Goal: Information Seeking & Learning: Learn about a topic

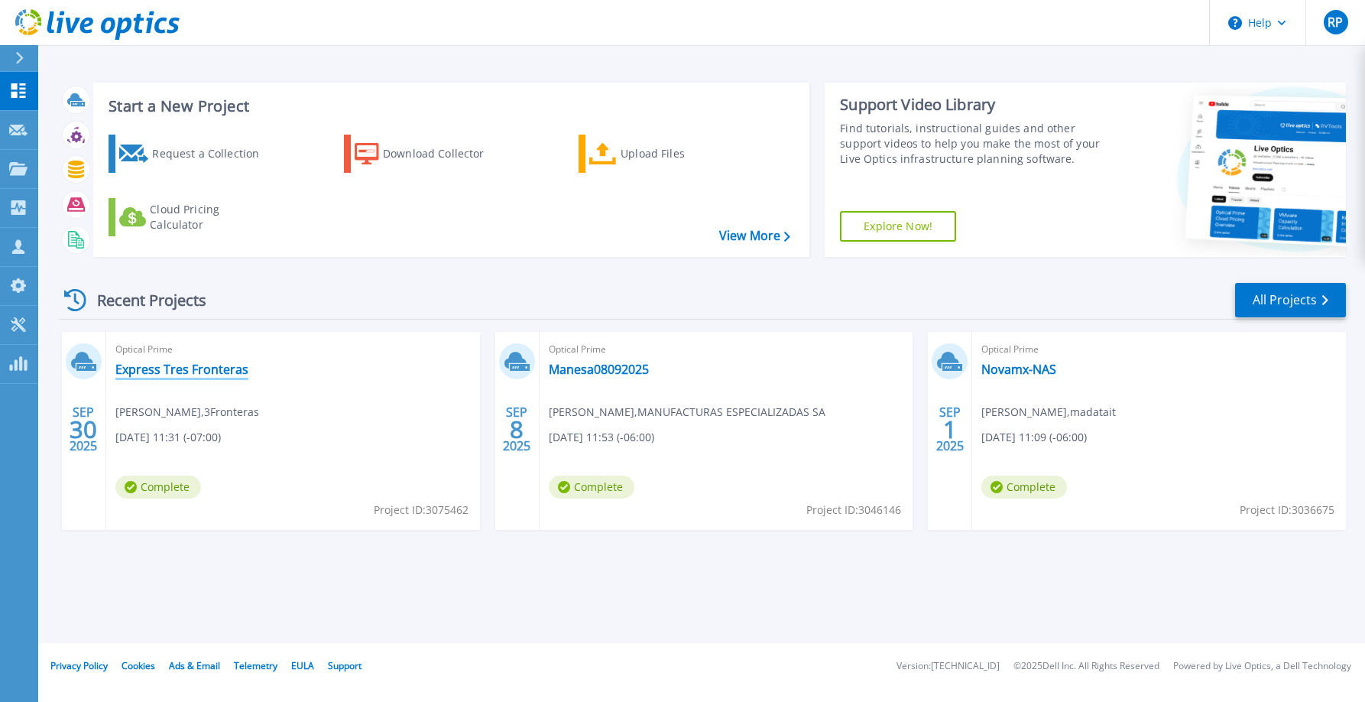
click at [183, 373] on link "Express Tres Fronteras" at bounding box center [181, 369] width 133 height 15
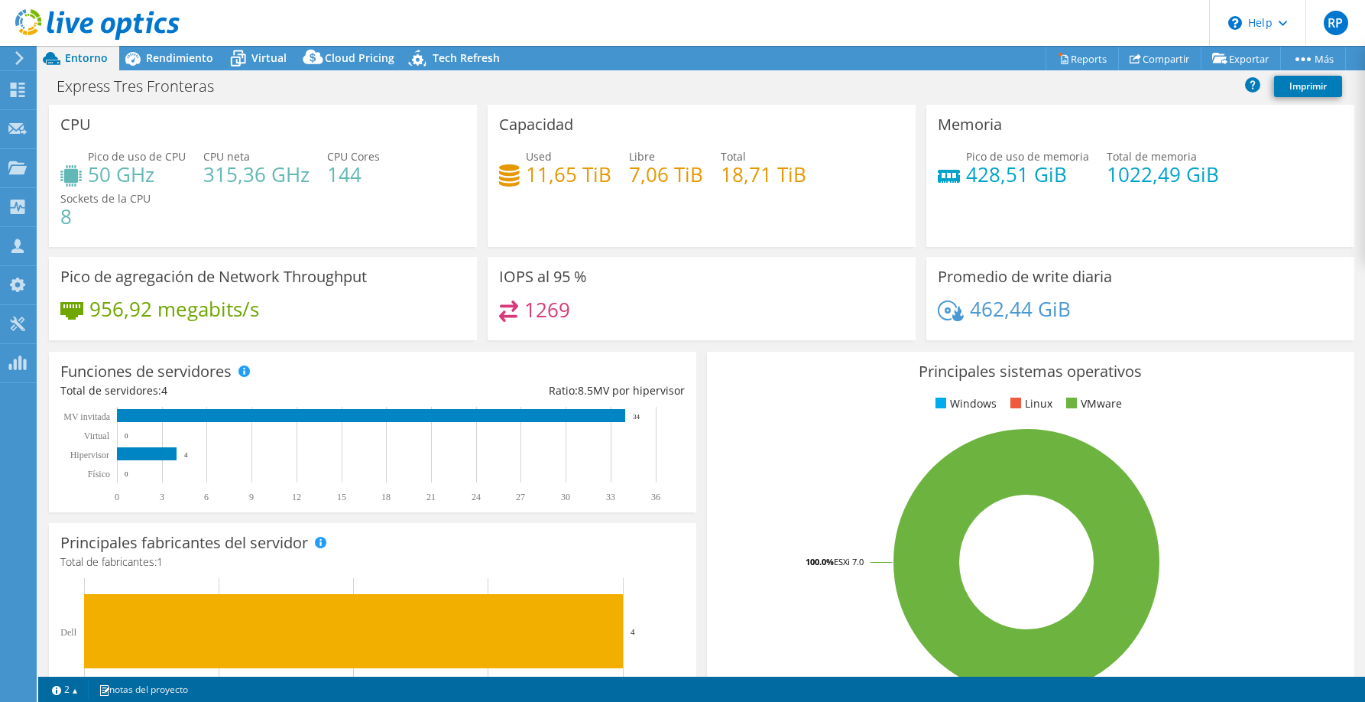
select select "USD"
click at [69, 122] on h3 "CPU" at bounding box center [75, 124] width 31 height 17
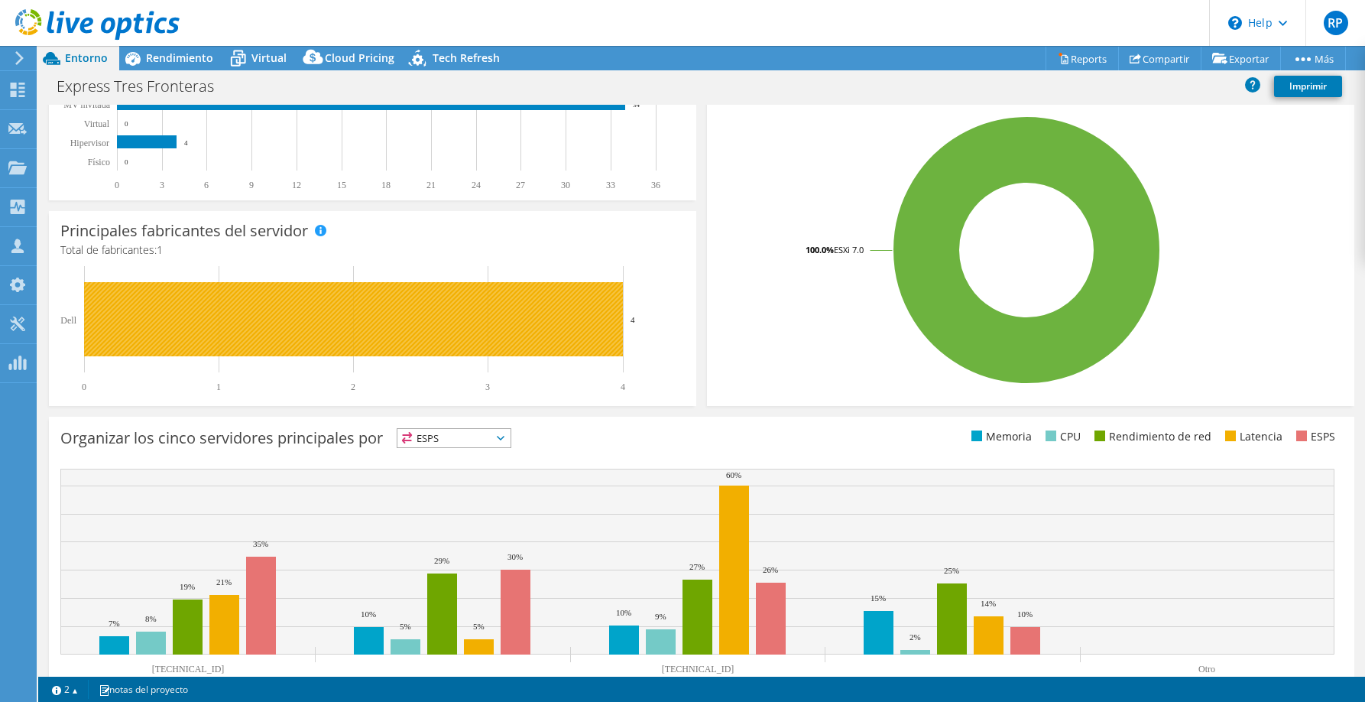
scroll to position [361, 0]
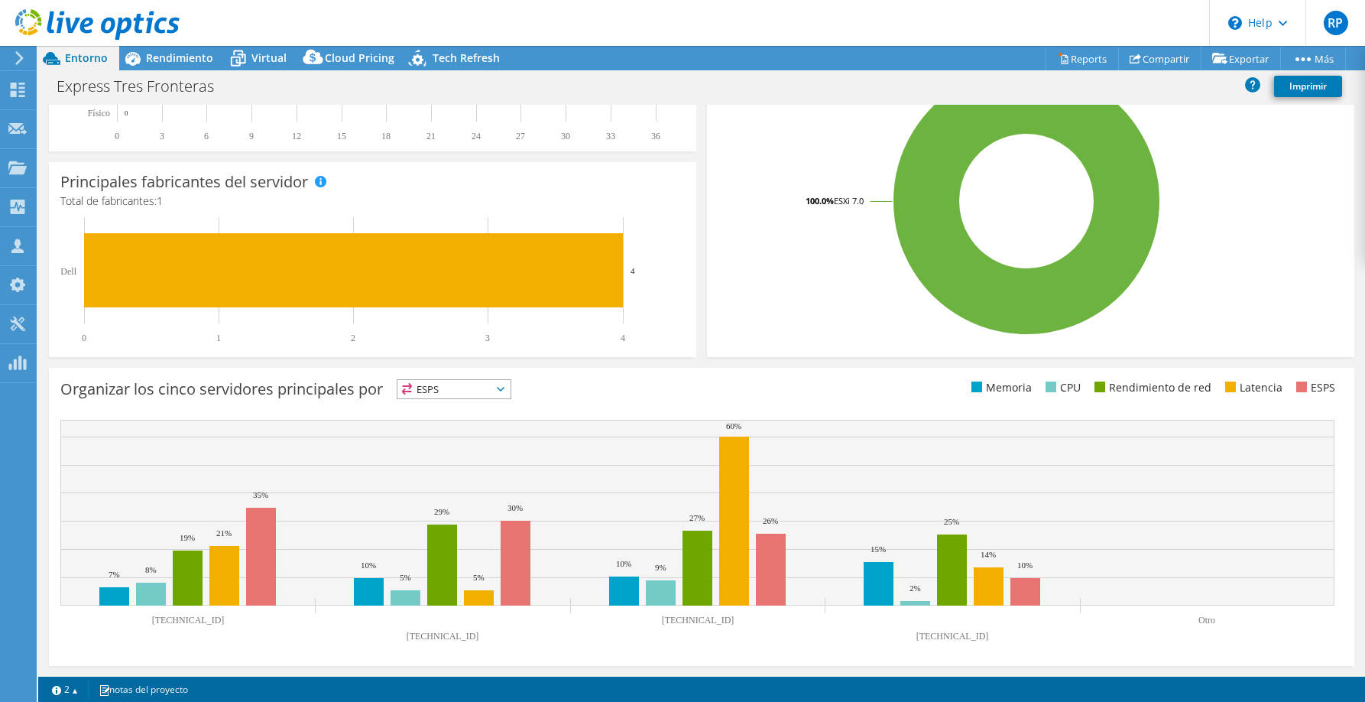
click at [447, 390] on span "ESPS" at bounding box center [454, 389] width 113 height 18
click at [452, 455] on li "CPU" at bounding box center [454, 451] width 113 height 21
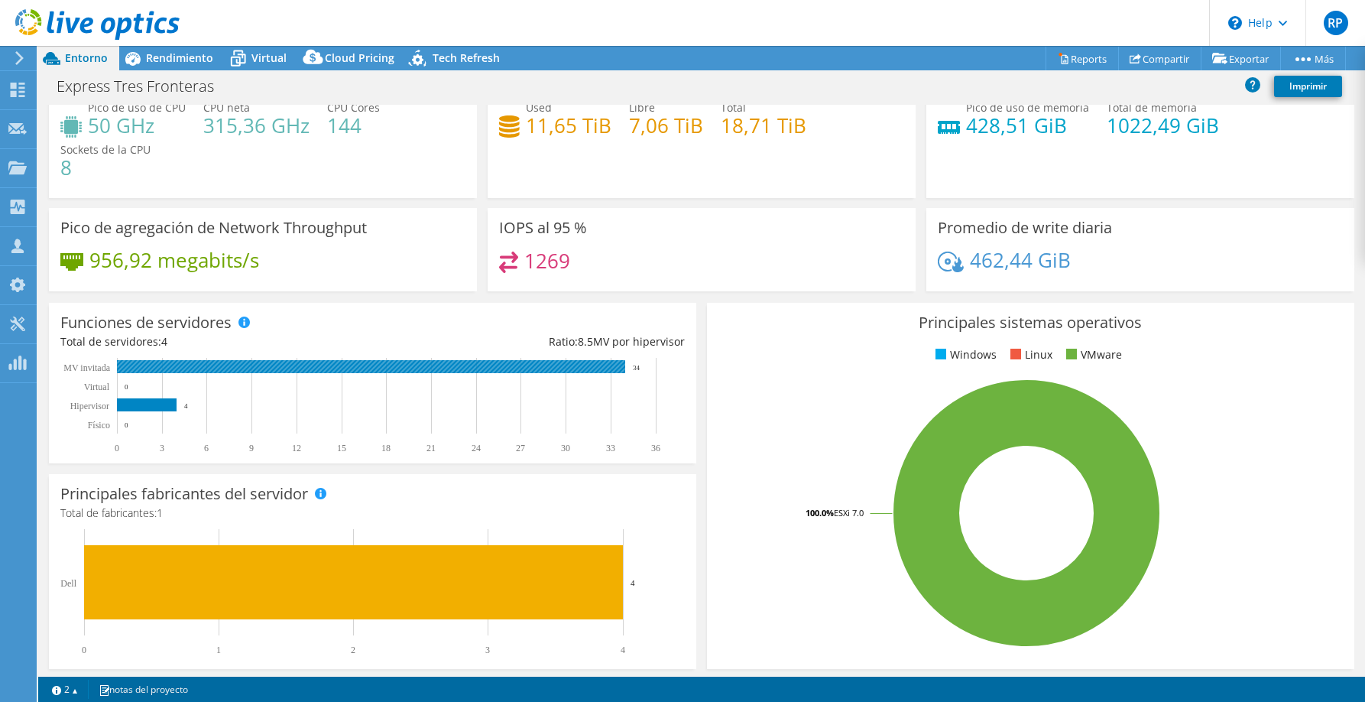
scroll to position [0, 0]
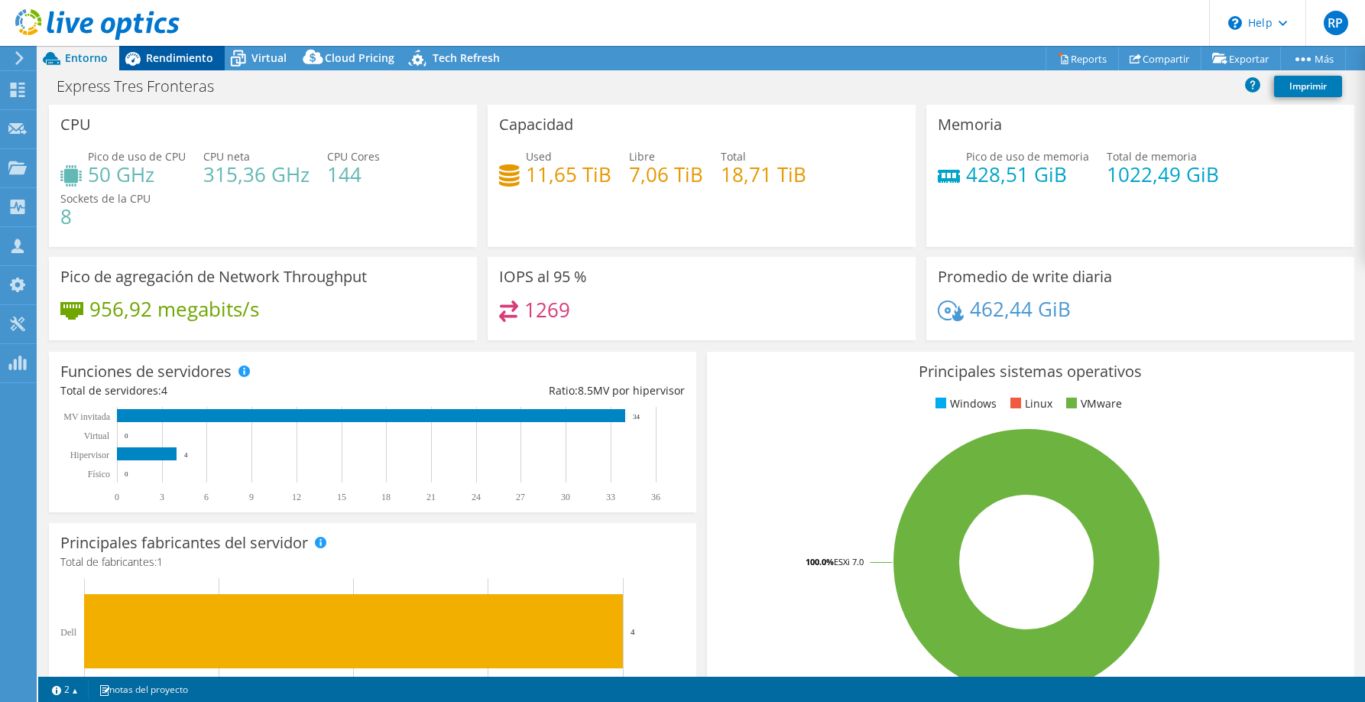
click at [177, 69] on div "Rendimiento" at bounding box center [172, 58] width 106 height 24
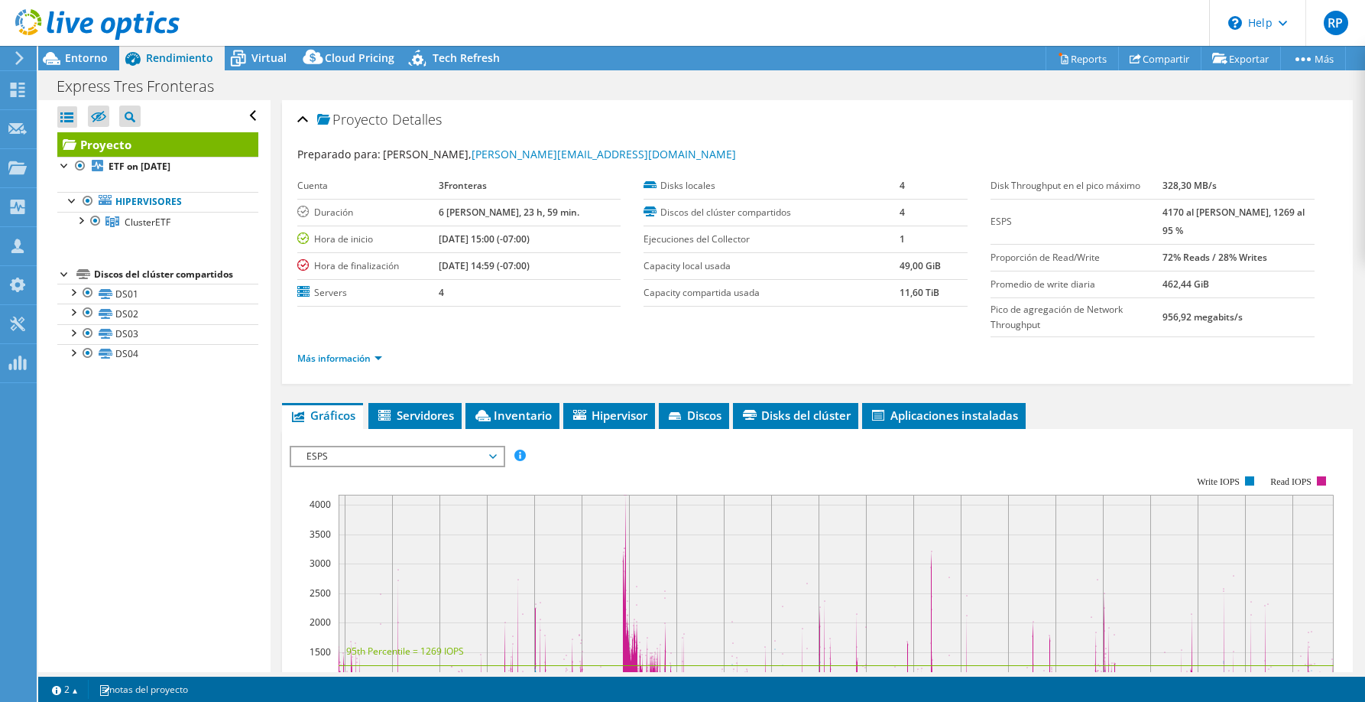
click at [450, 444] on div "ESPS Disk Throughput Tamaño de E/S Latencia Profundidad de la cola Porcentaje d…" at bounding box center [818, 703] width 1056 height 530
click at [446, 456] on span "ESPS" at bounding box center [397, 456] width 196 height 18
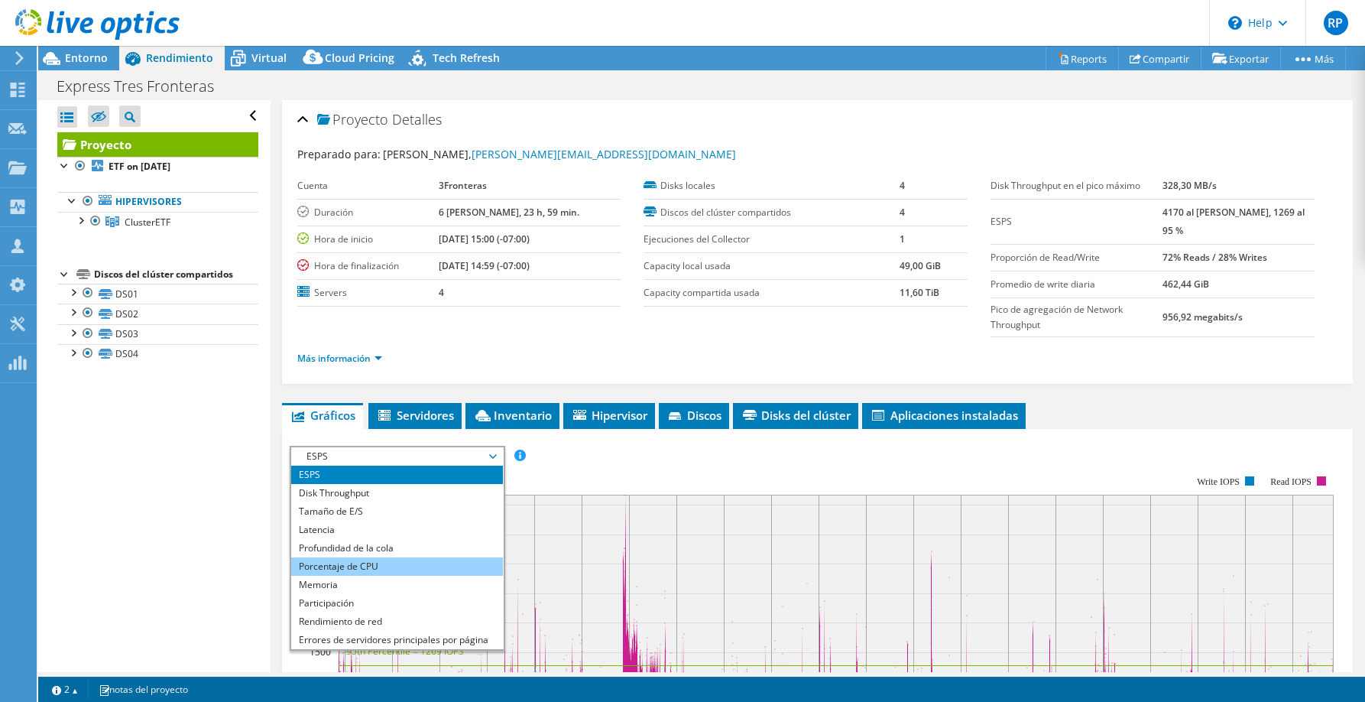
click at [362, 566] on li "Porcentaje de CPU" at bounding box center [397, 566] width 212 height 18
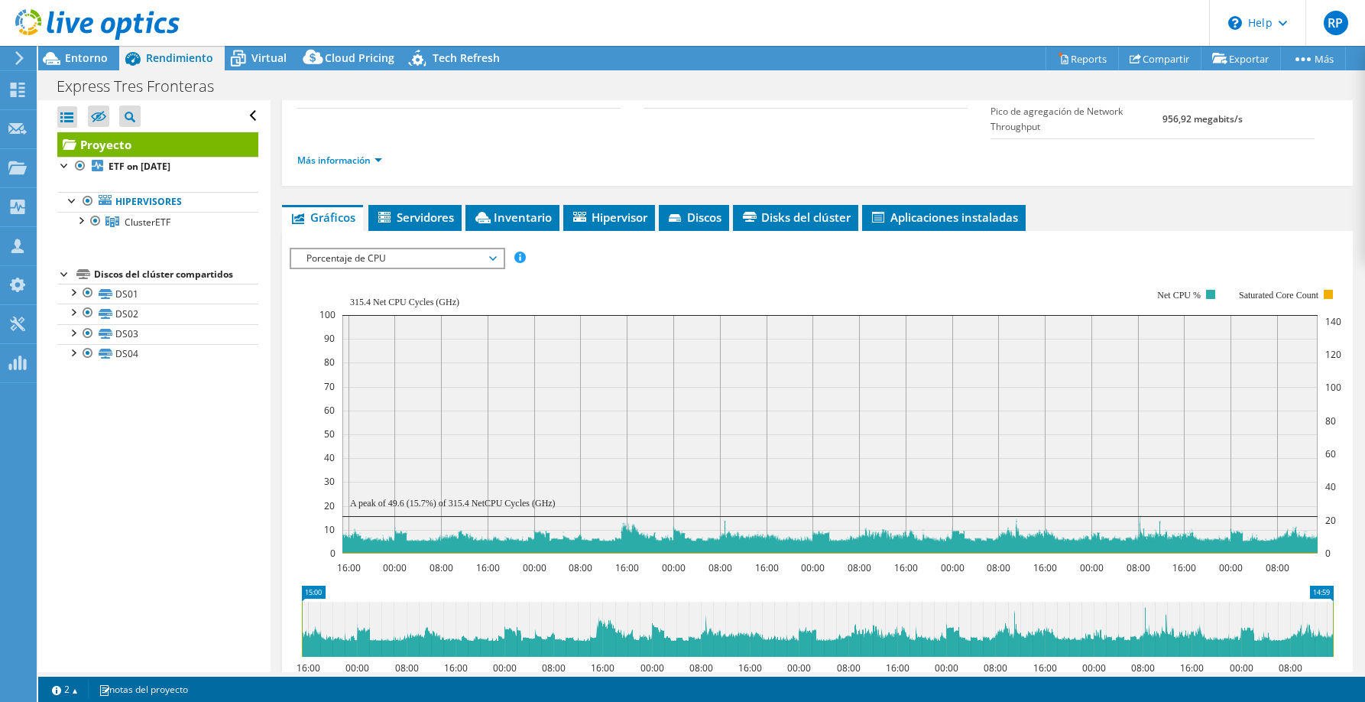
scroll to position [312, 0]
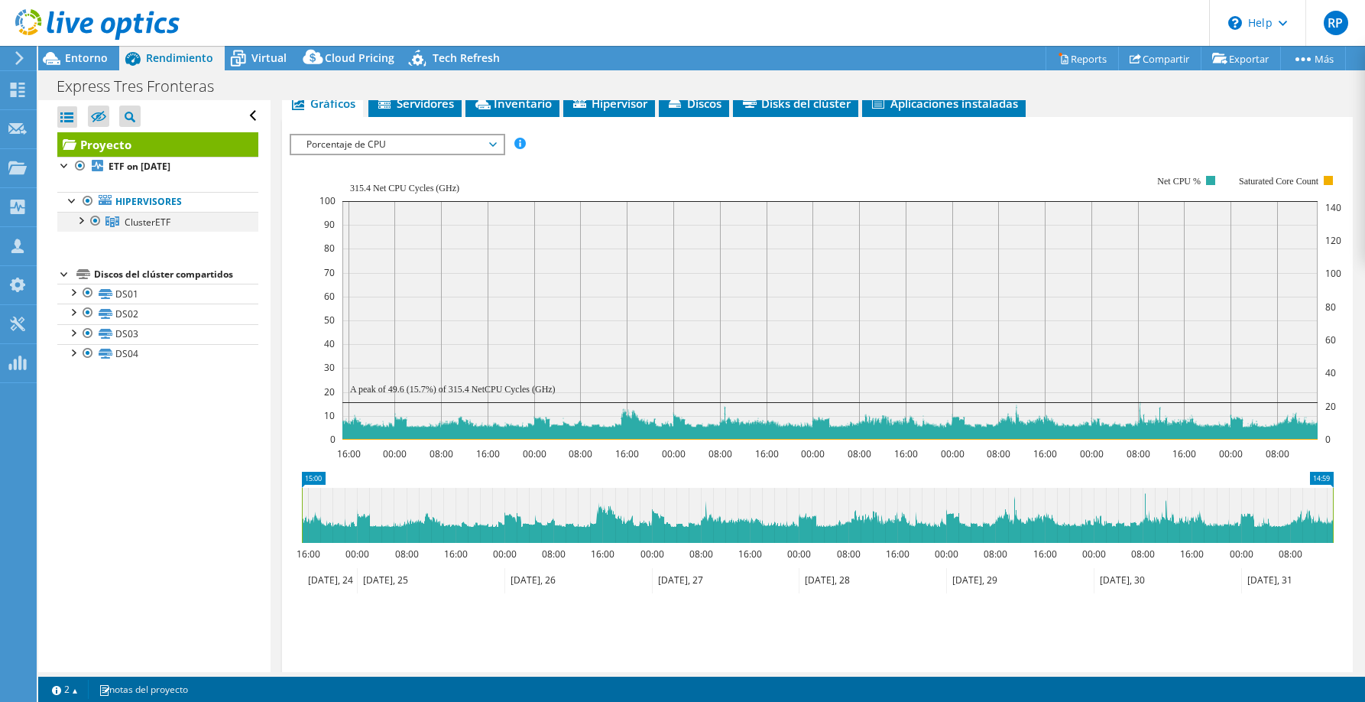
click at [79, 221] on div at bounding box center [80, 219] width 15 height 15
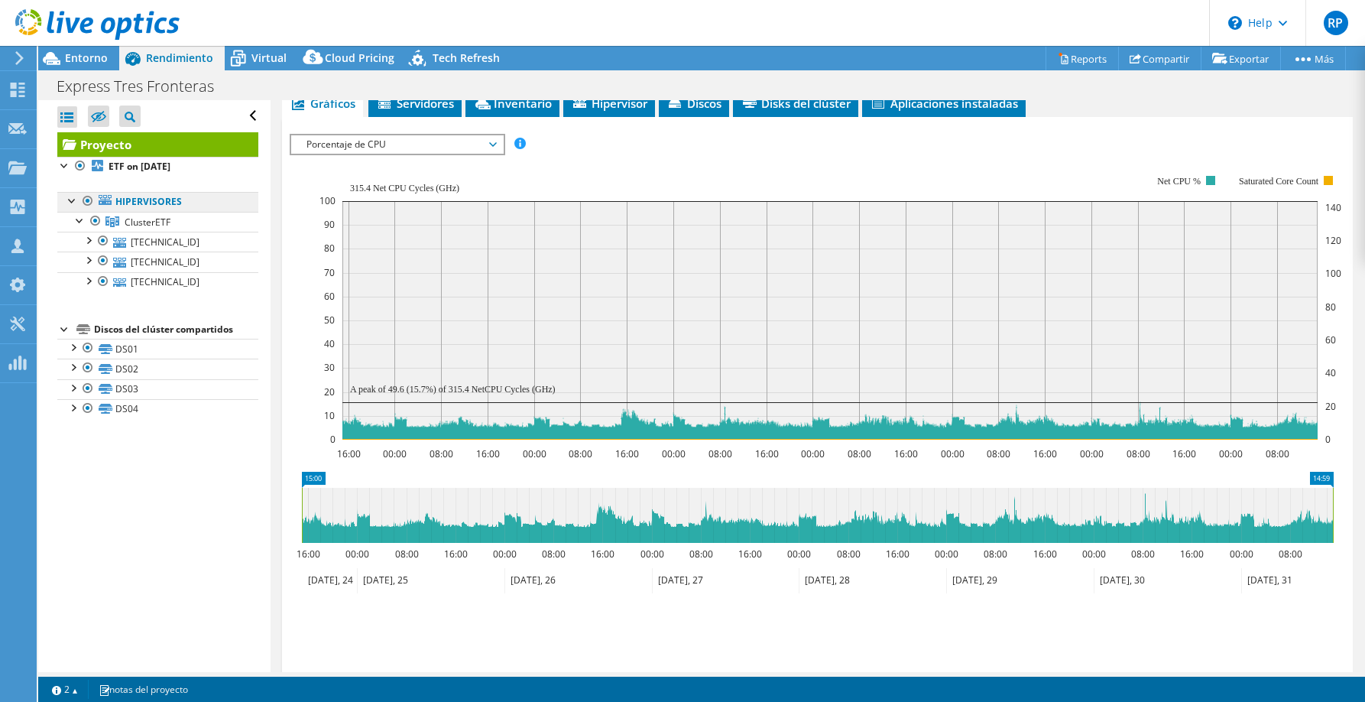
click at [151, 206] on link "Hipervisores" at bounding box center [157, 202] width 201 height 20
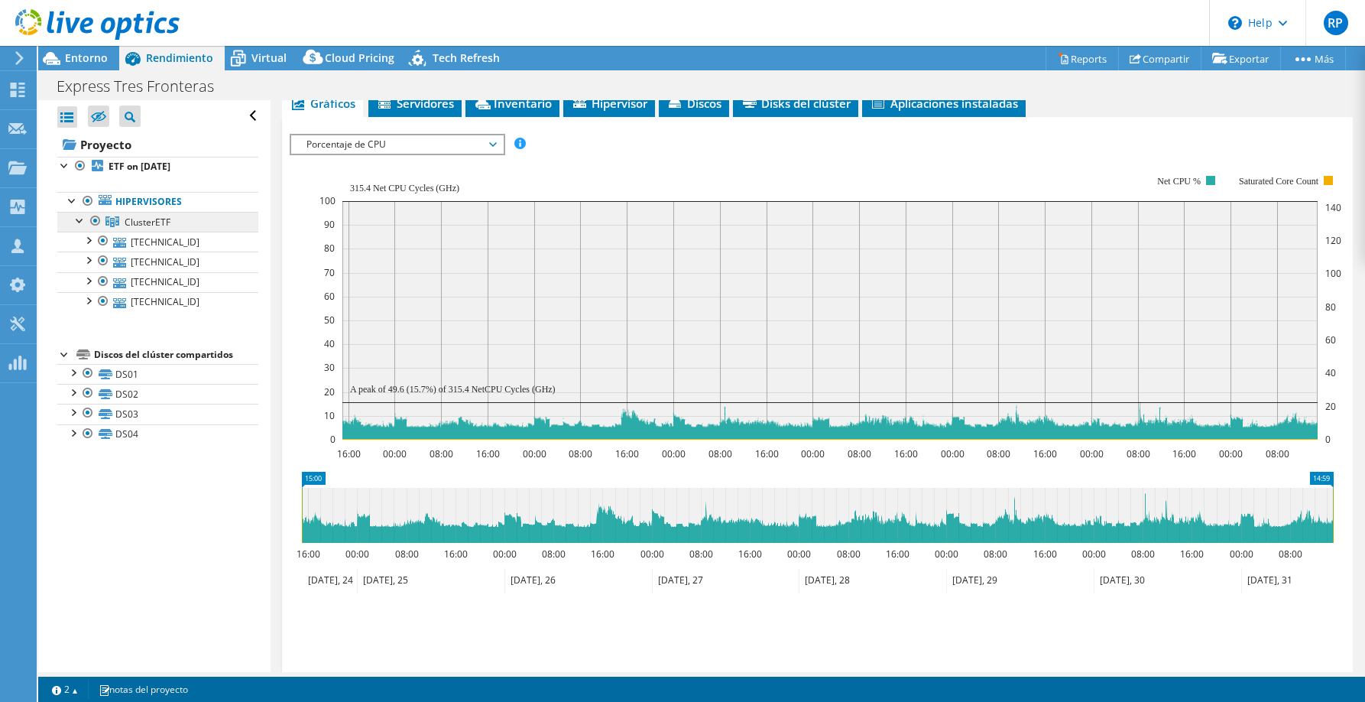
click at [151, 222] on span "ClusterETF" at bounding box center [148, 222] width 46 height 13
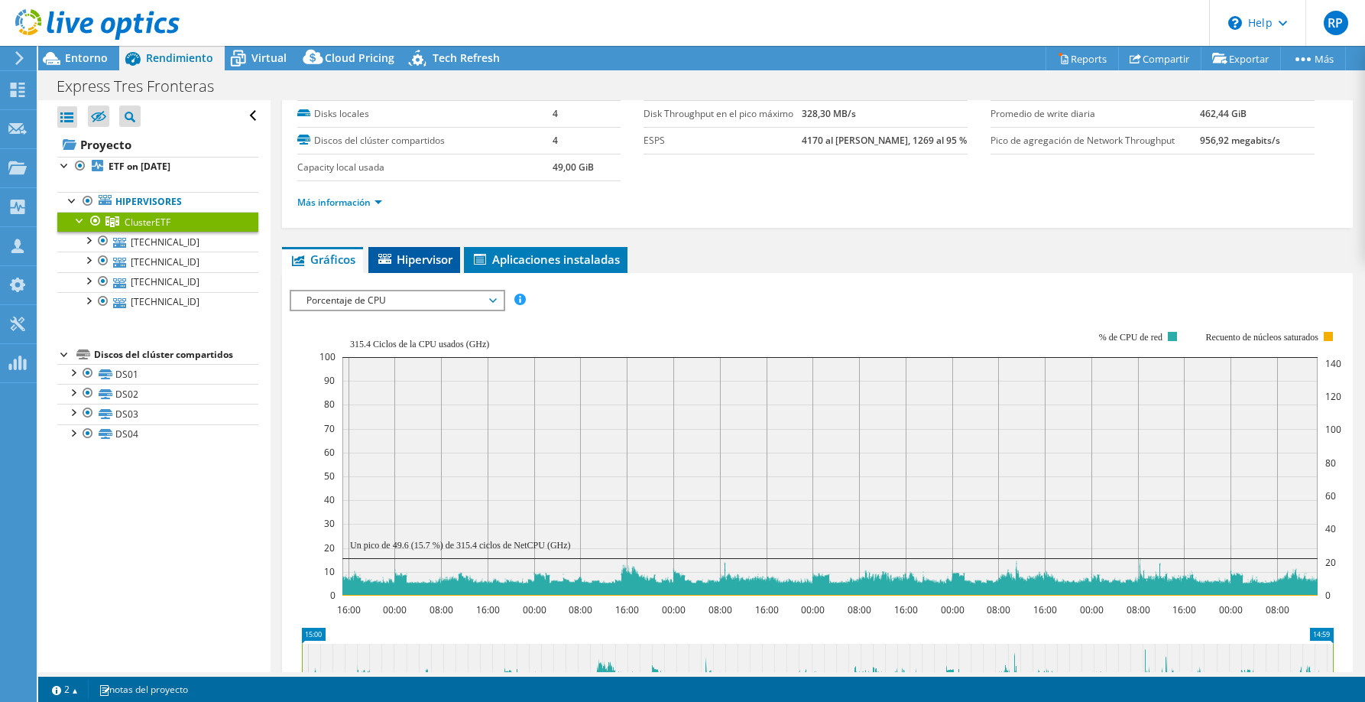
click at [428, 248] on li "Hipervisor" at bounding box center [414, 260] width 92 height 26
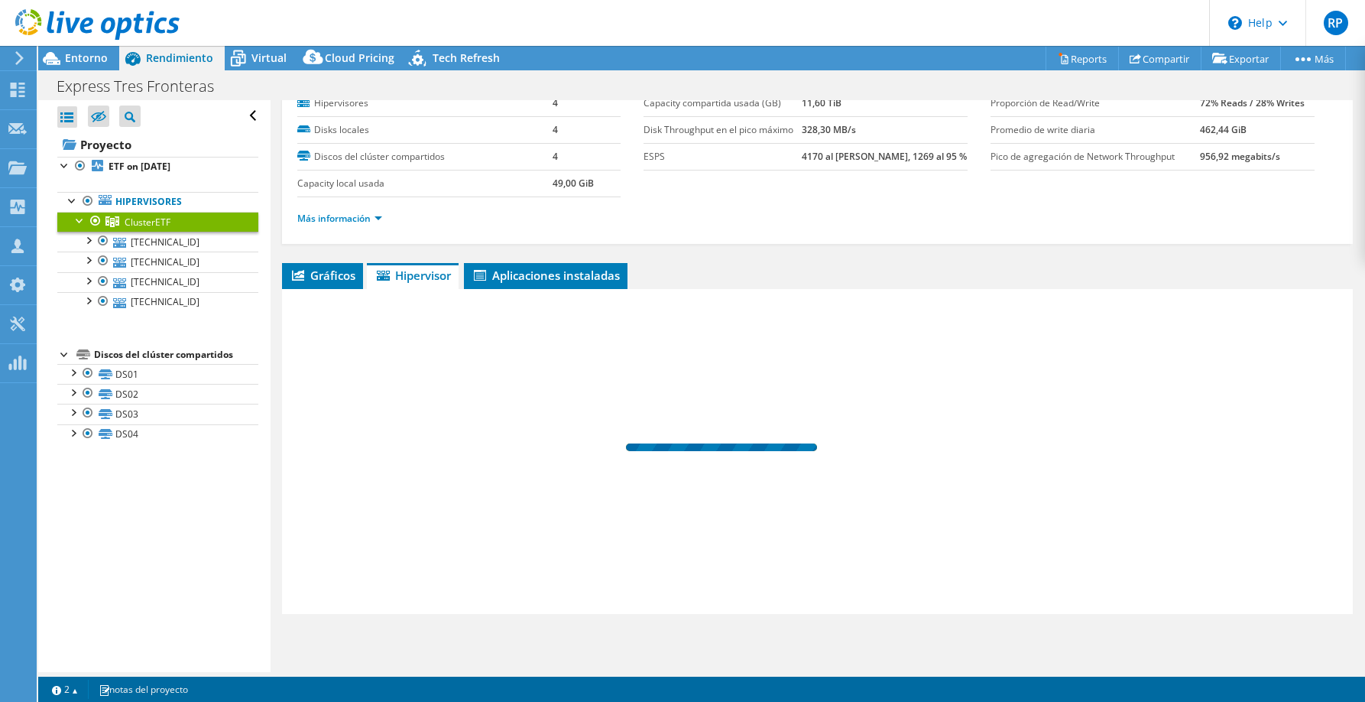
scroll to position [55, 0]
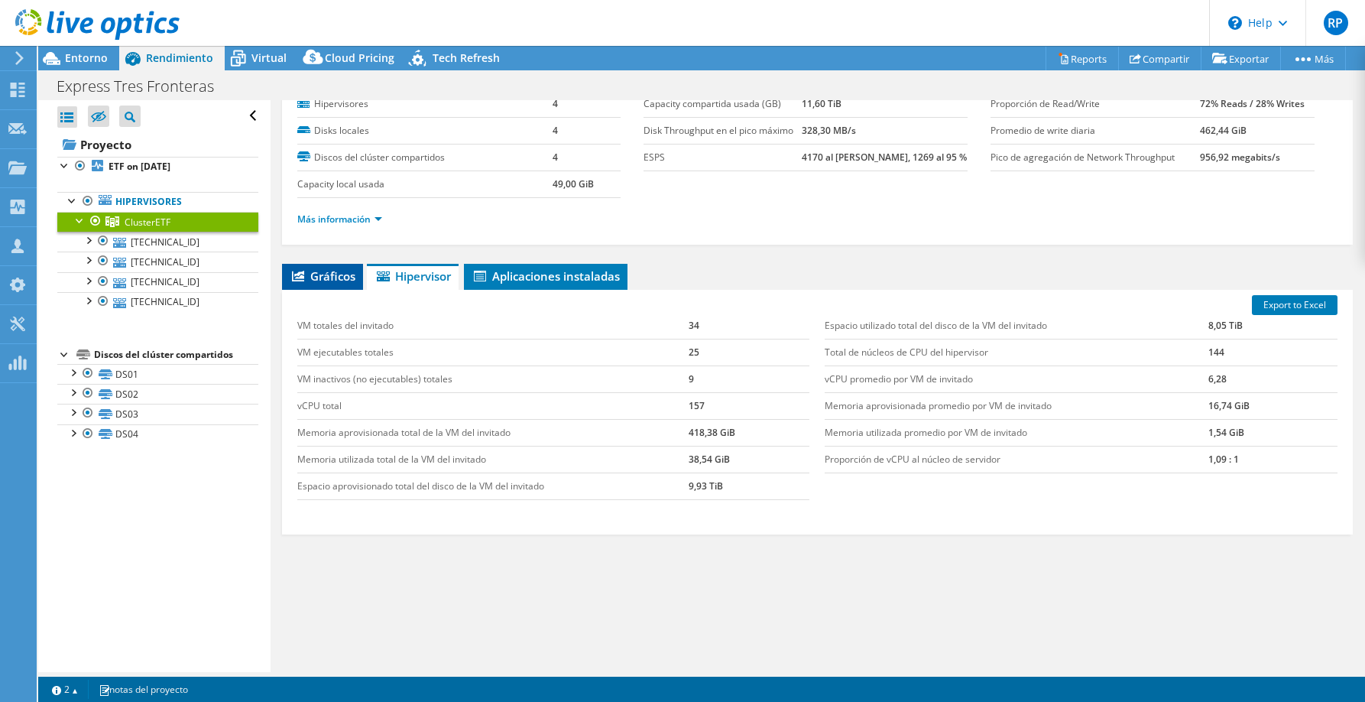
click at [335, 280] on span "Gráficos" at bounding box center [323, 275] width 66 height 15
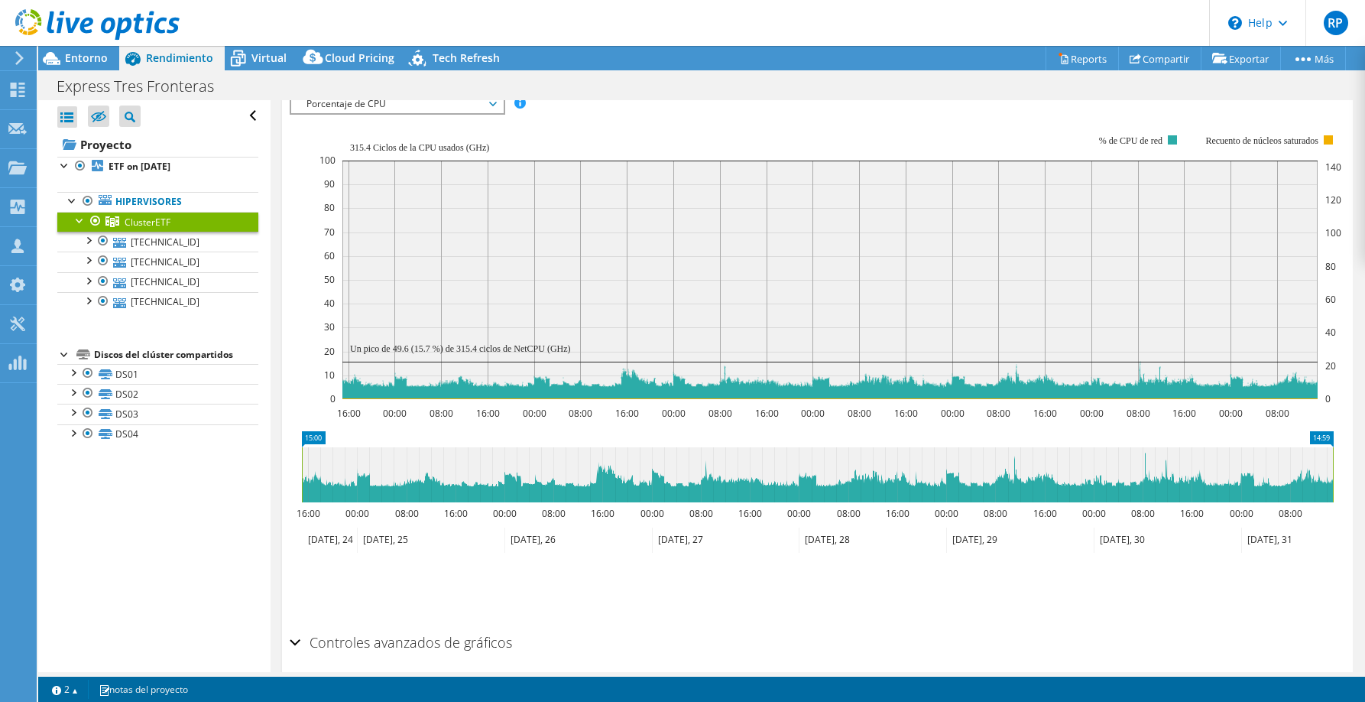
scroll to position [0, 0]
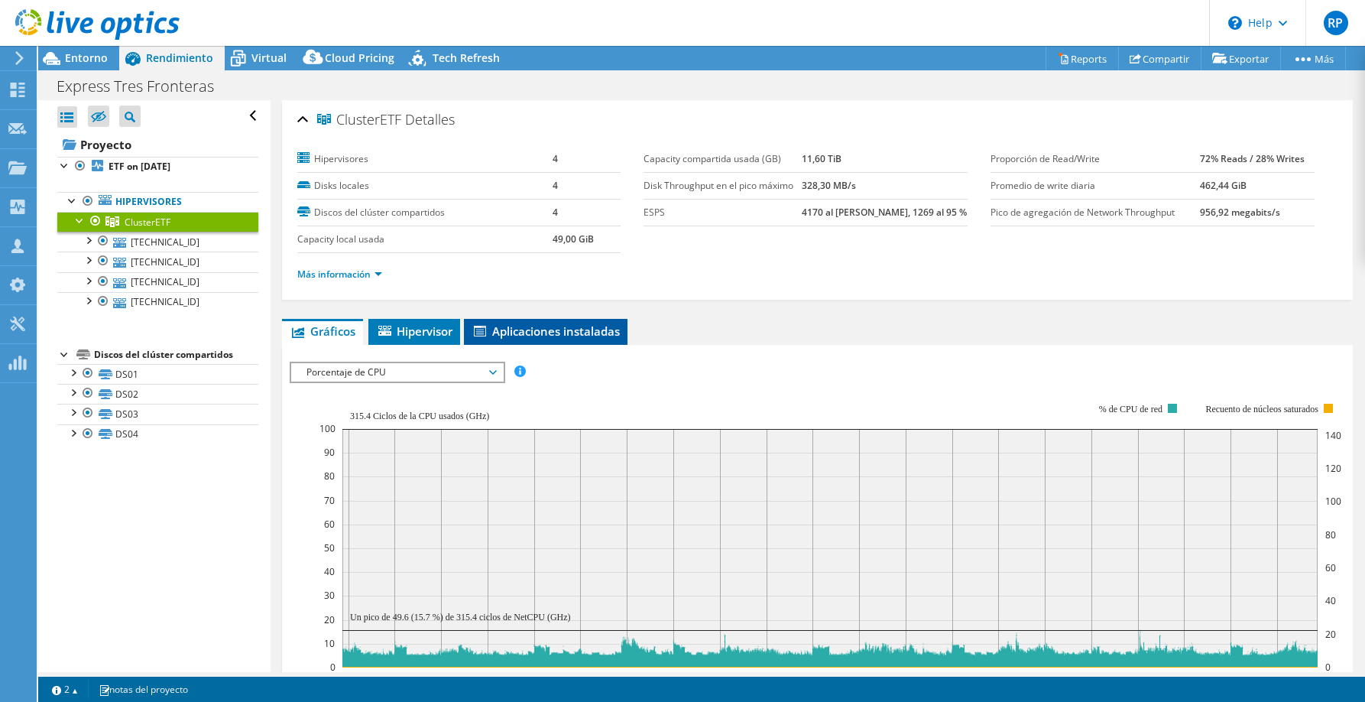
click at [542, 335] on span "Aplicaciones instaladas" at bounding box center [546, 330] width 148 height 15
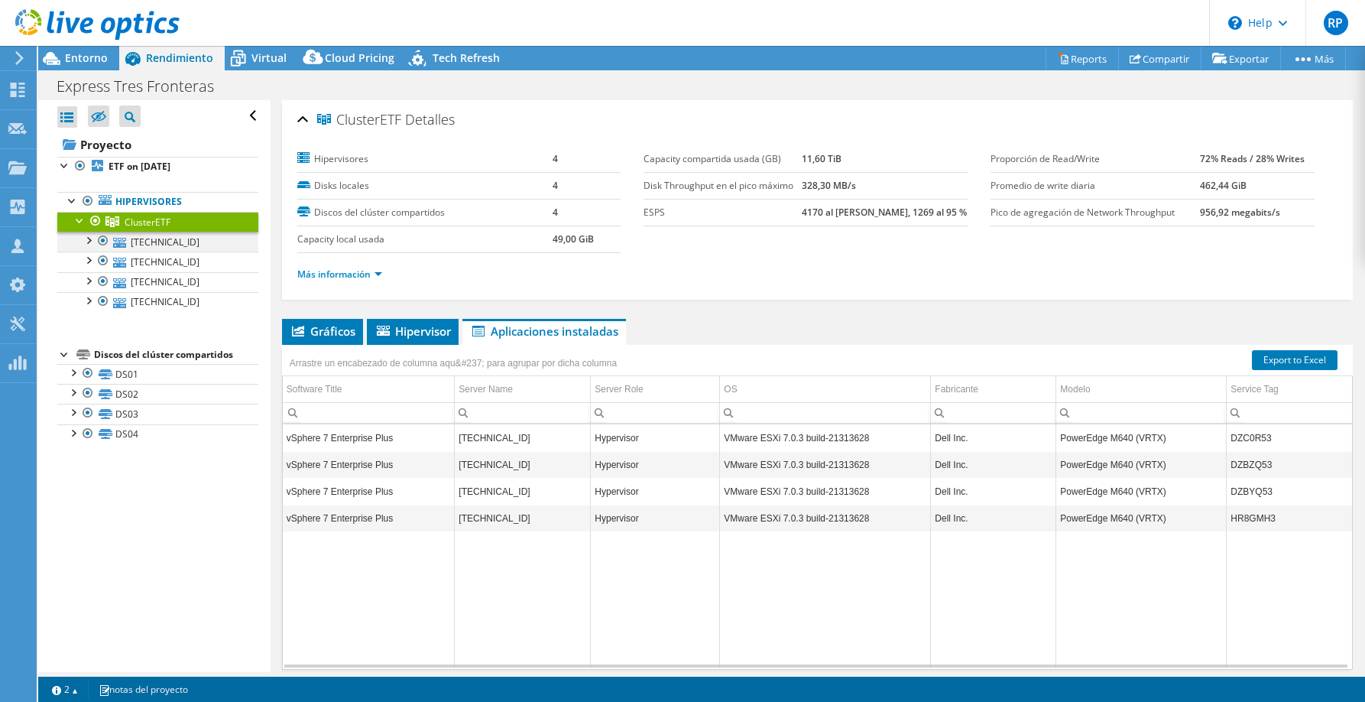
click at [94, 242] on div at bounding box center [87, 239] width 15 height 15
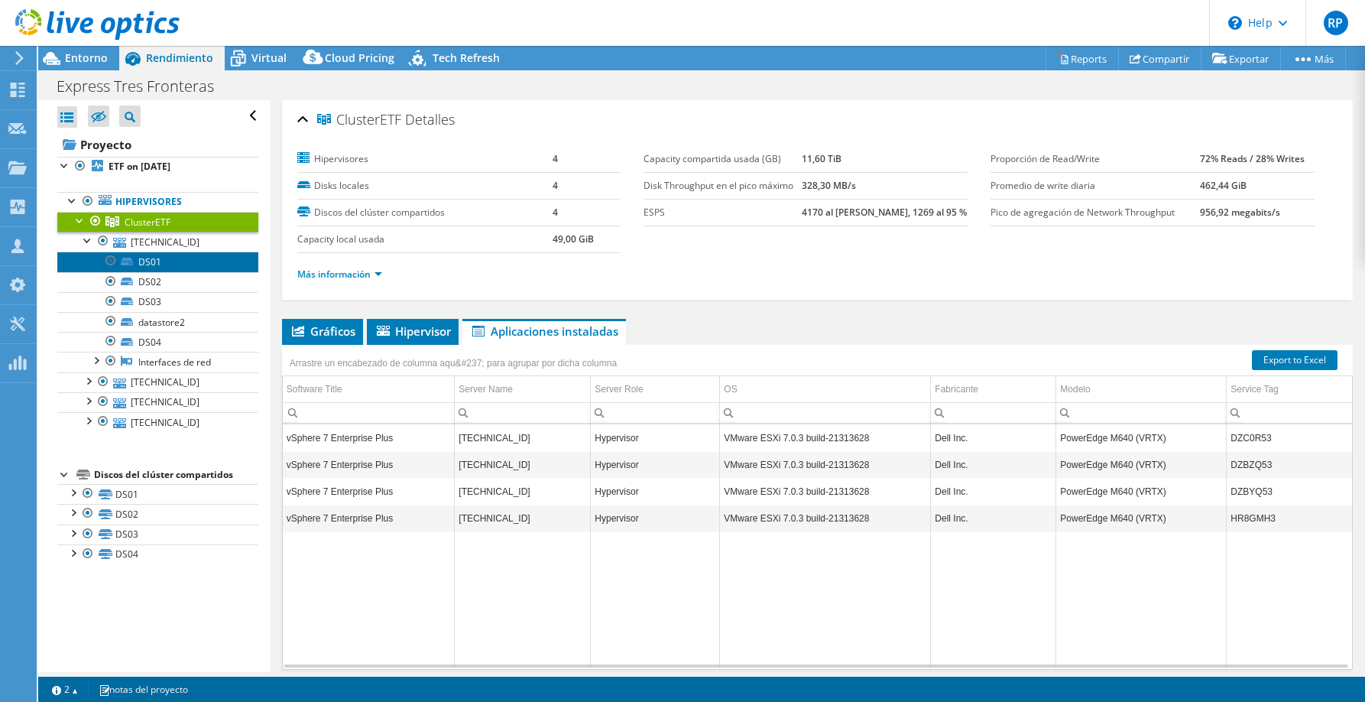
click at [174, 264] on link "DS01" at bounding box center [157, 262] width 201 height 20
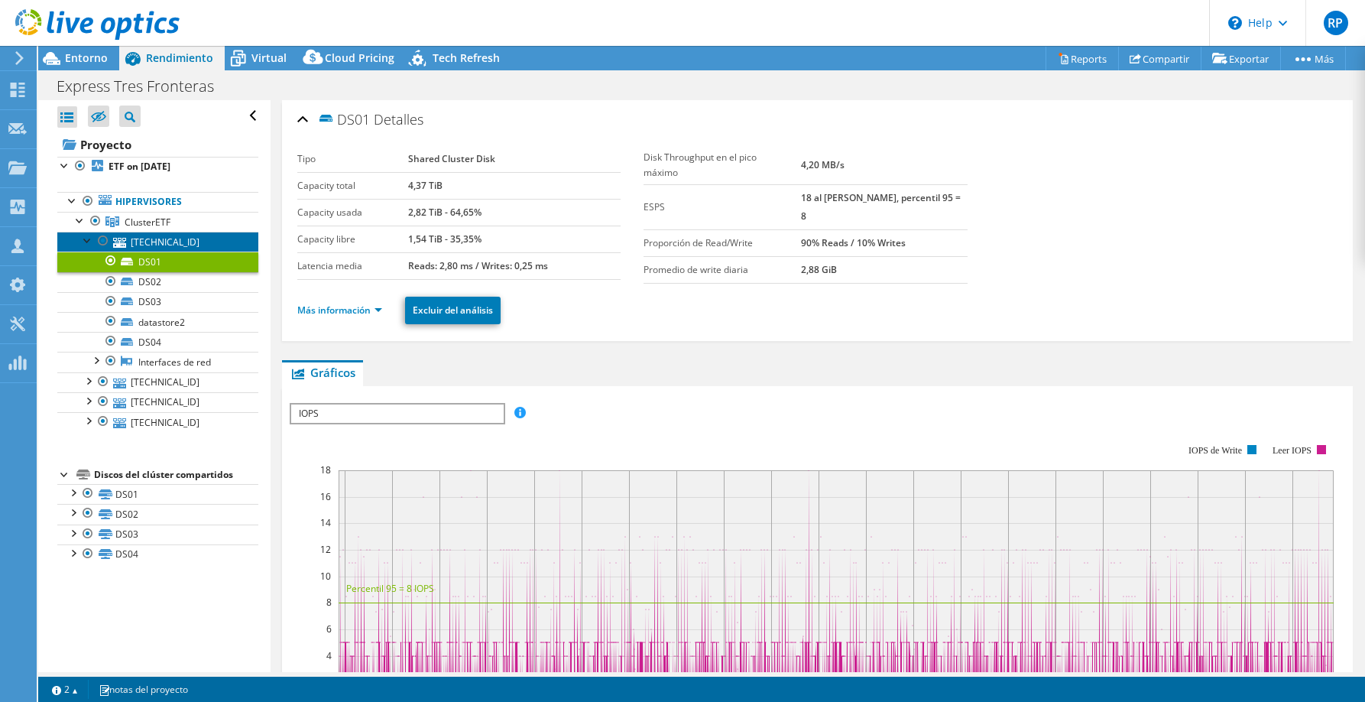
click at [170, 245] on link "[TECHNICAL_ID]" at bounding box center [157, 242] width 201 height 20
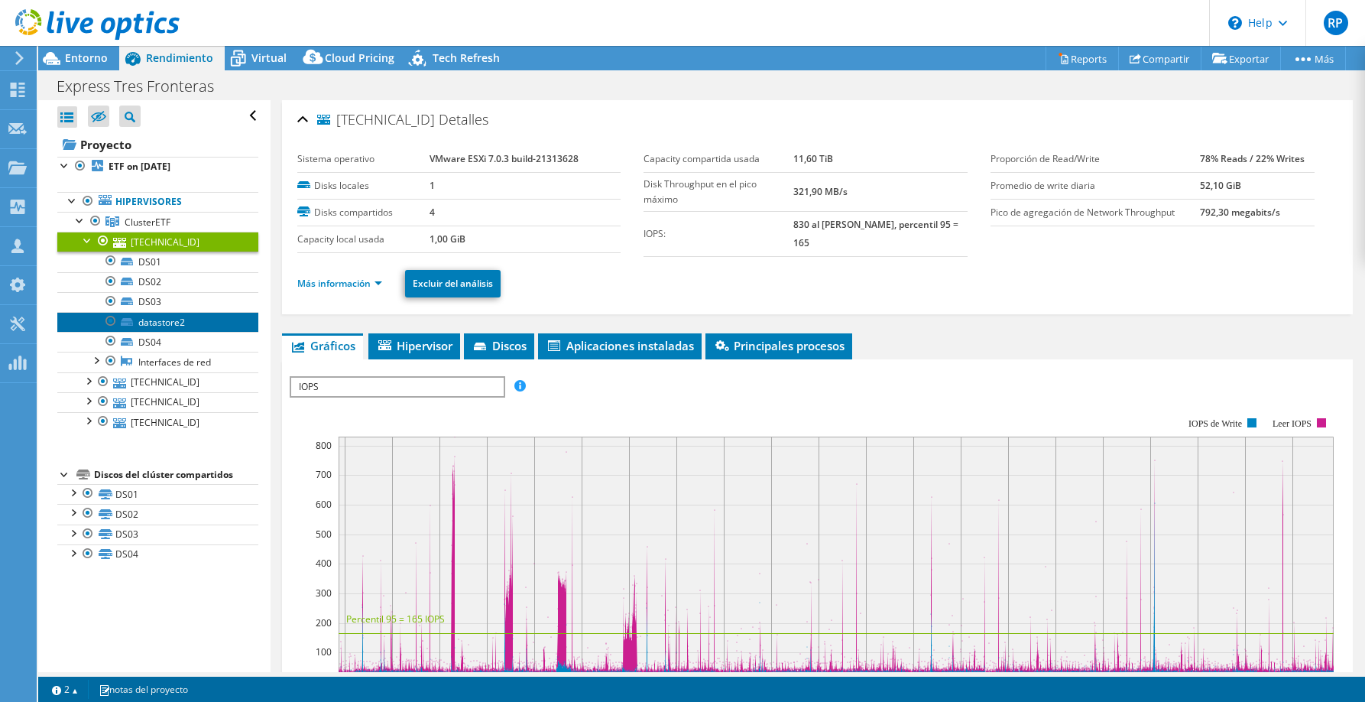
click at [168, 320] on link "datastore2" at bounding box center [157, 322] width 201 height 20
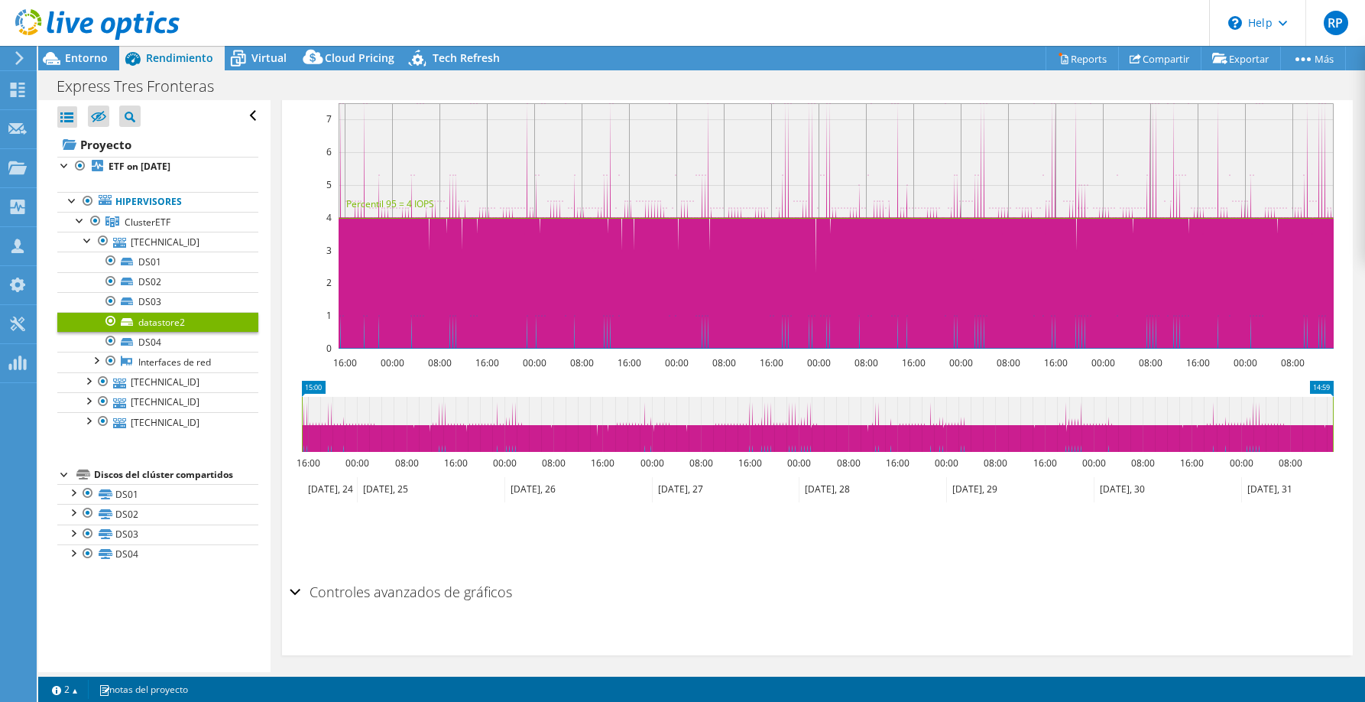
scroll to position [365, 0]
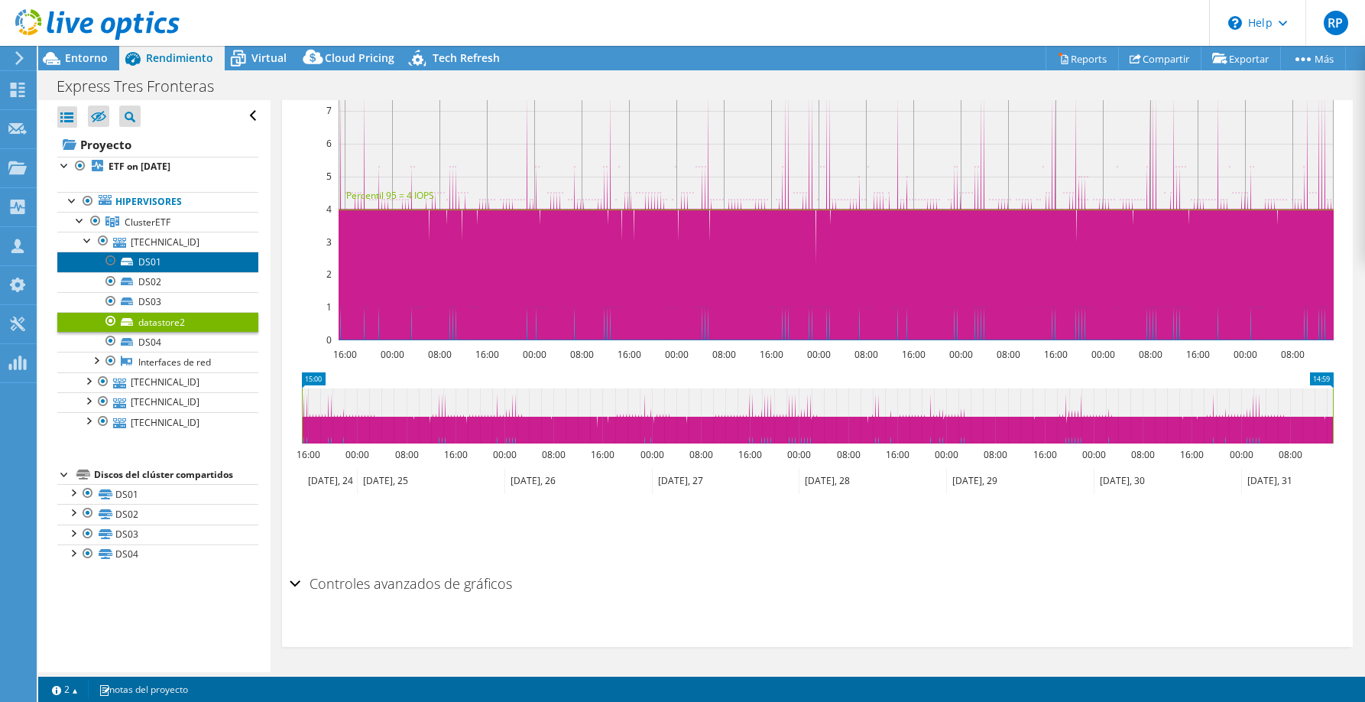
click at [135, 262] on link "DS01" at bounding box center [157, 262] width 201 height 20
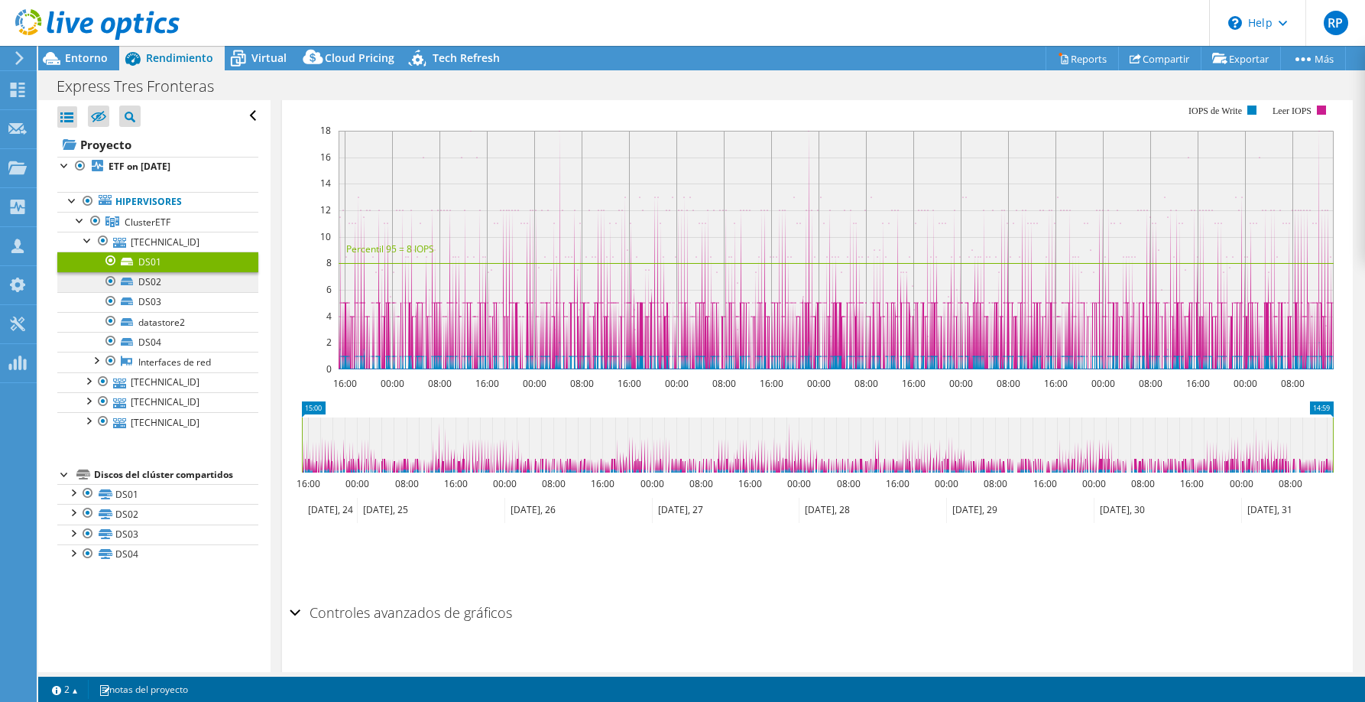
scroll to position [268, 0]
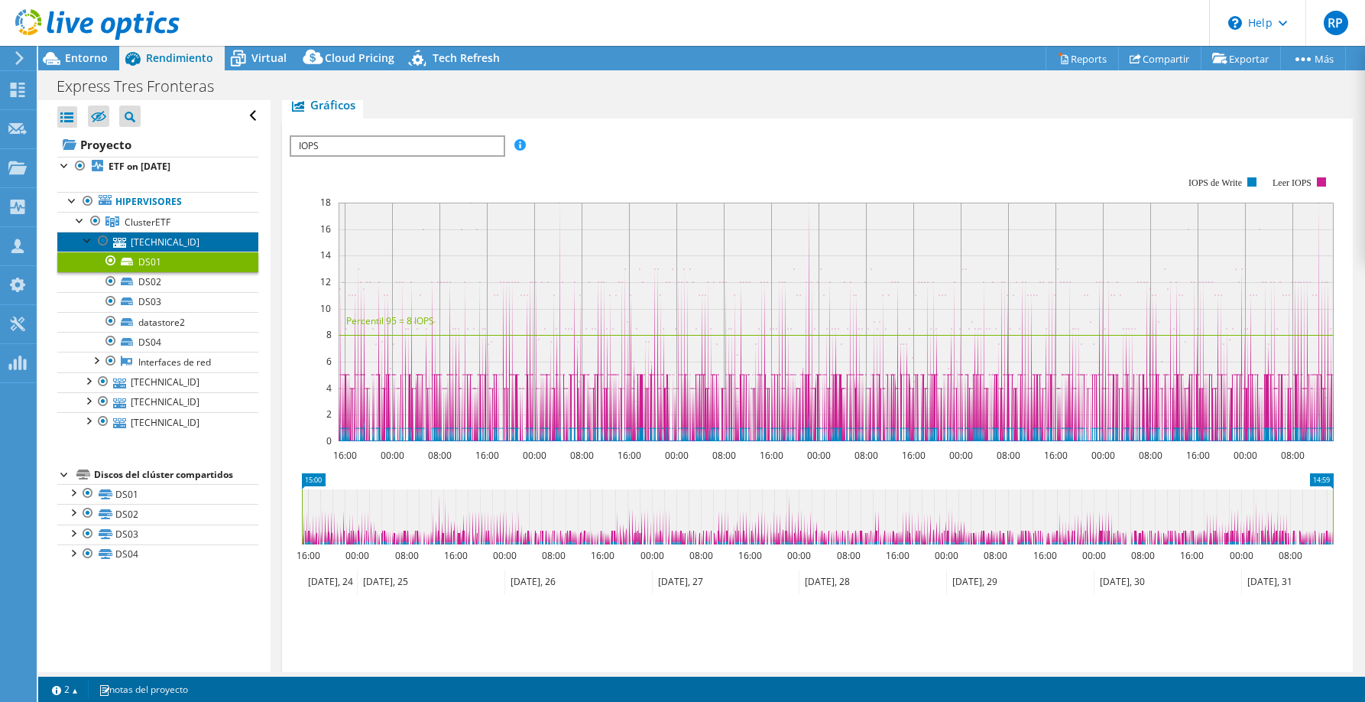
click at [129, 238] on link "[TECHNICAL_ID]" at bounding box center [157, 242] width 201 height 20
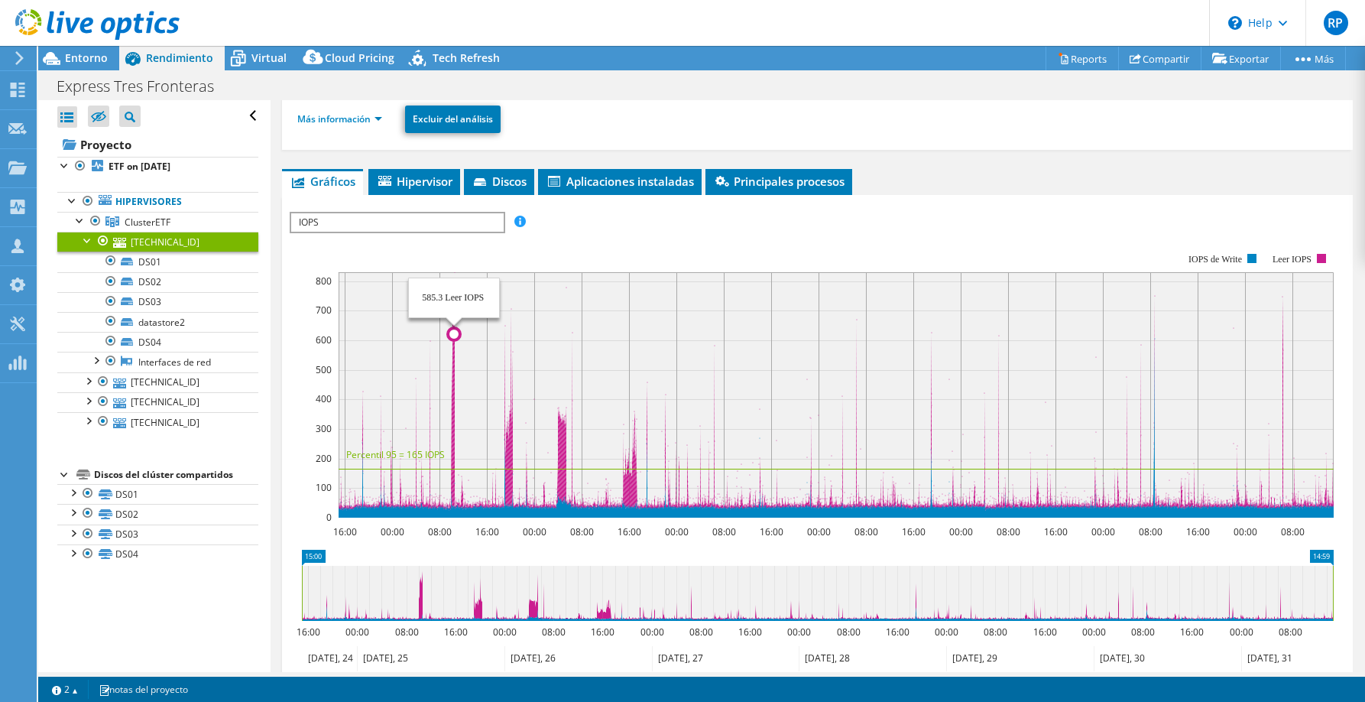
scroll to position [167, 0]
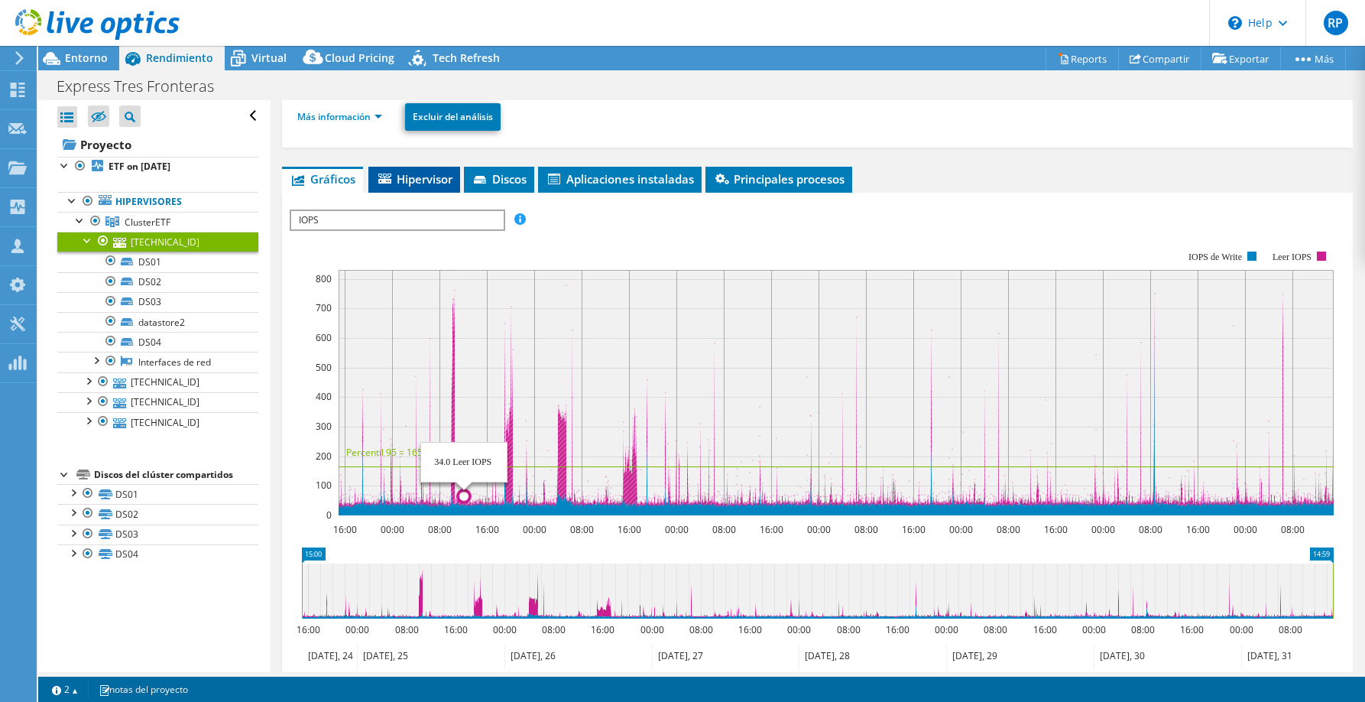
click at [441, 185] on span "Hipervisor" at bounding box center [414, 178] width 76 height 15
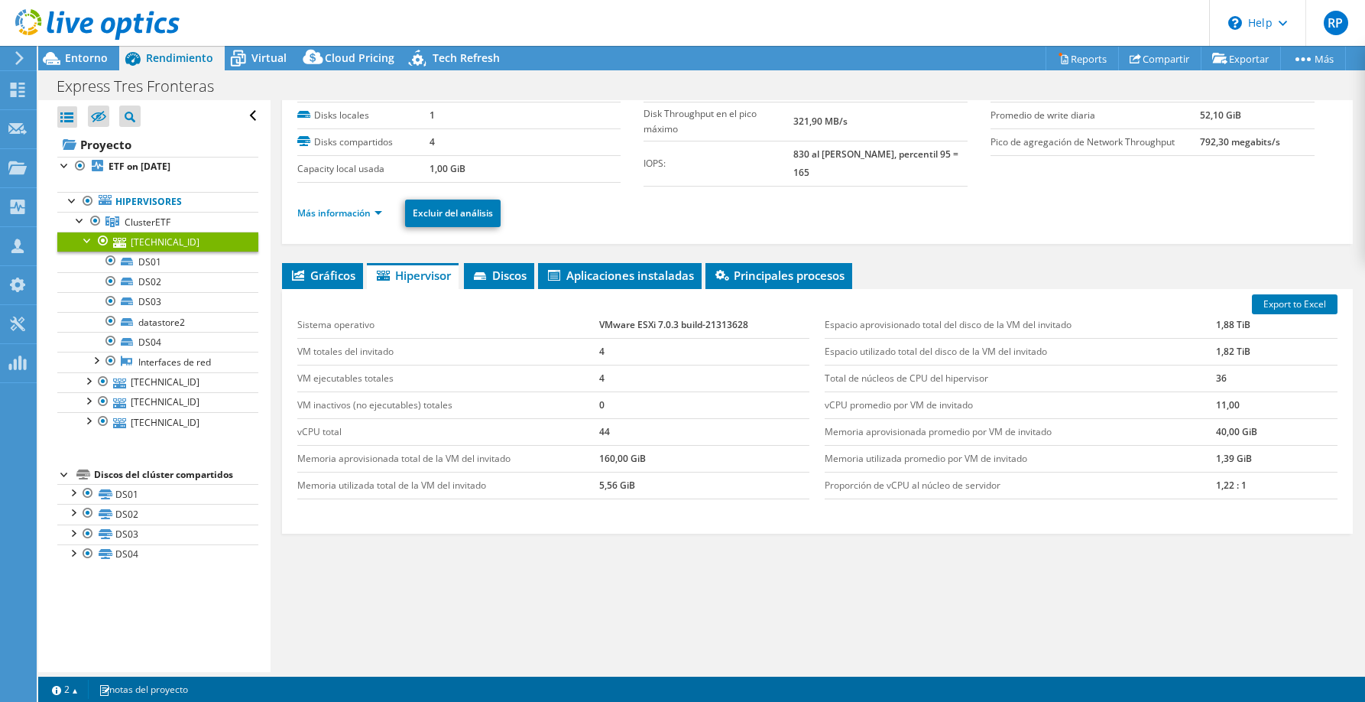
scroll to position [70, 0]
click at [641, 322] on td "VMware ESXi 7.0.3 build-21313628" at bounding box center [704, 326] width 211 height 27
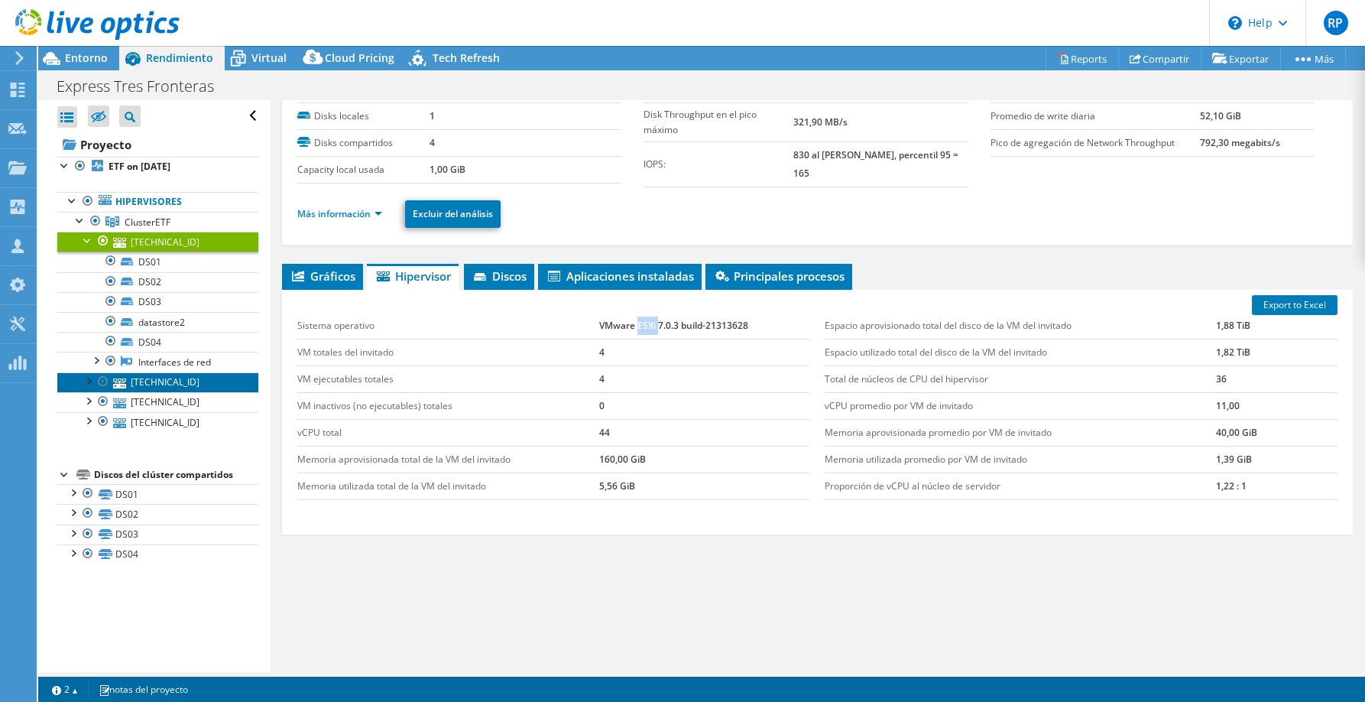
click at [148, 380] on link "[TECHNICAL_ID]" at bounding box center [157, 382] width 201 height 20
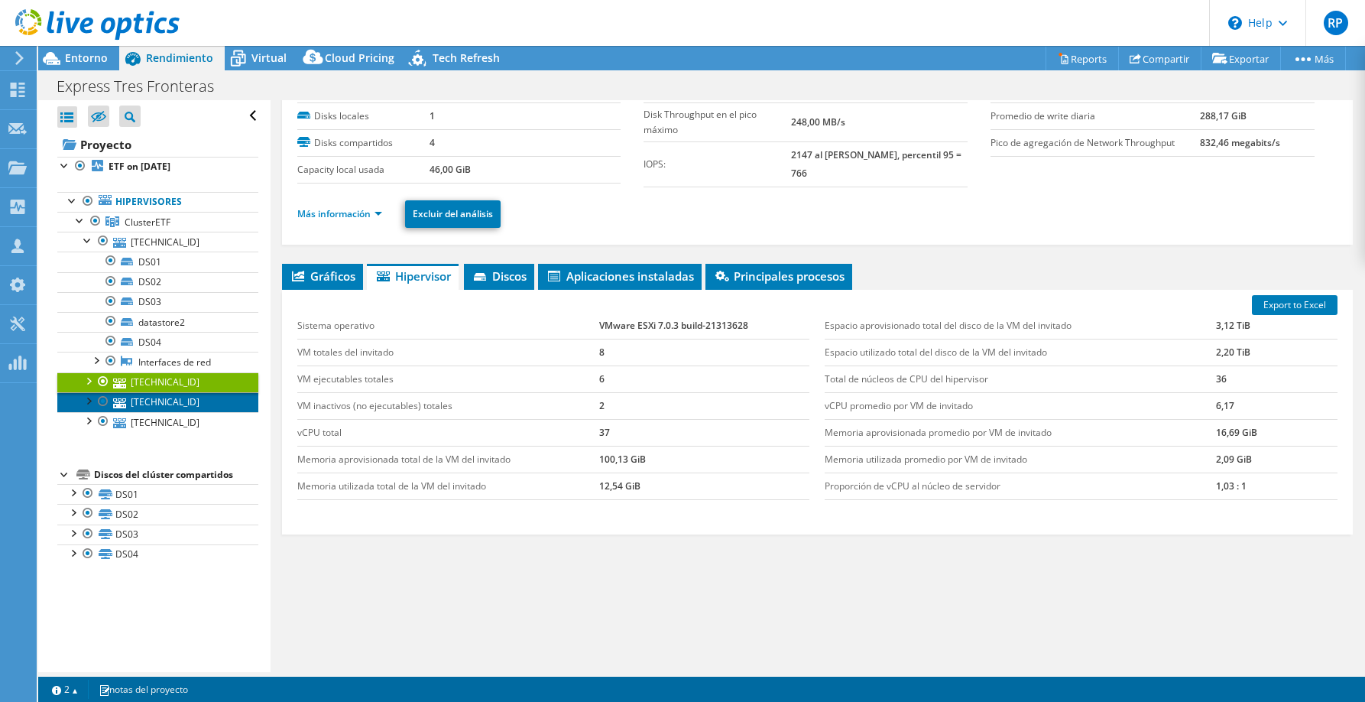
click at [155, 405] on link "[TECHNICAL_ID]" at bounding box center [157, 402] width 201 height 20
click at [156, 416] on link "[TECHNICAL_ID]" at bounding box center [157, 422] width 201 height 20
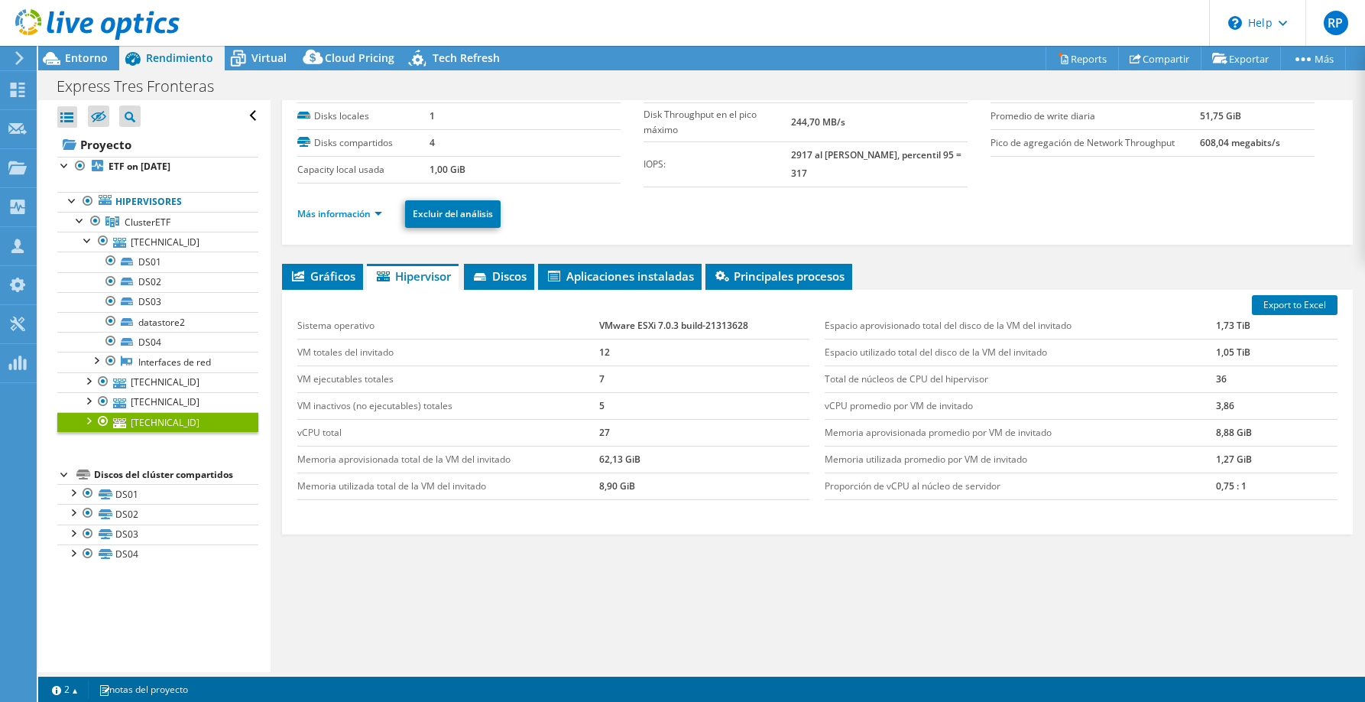
click at [471, 589] on div "Gráficos Servidores Inventario Hipervisor Discos Disks del clúster ESPS" at bounding box center [817, 455] width 1071 height 382
